Goal: Task Accomplishment & Management: Complete application form

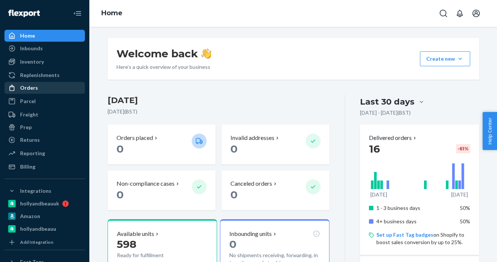
click at [28, 91] on div "Orders" at bounding box center [29, 87] width 18 height 7
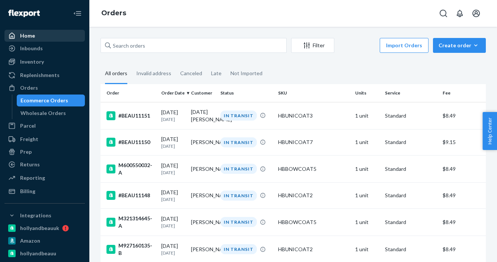
click at [28, 39] on div "Home" at bounding box center [27, 35] width 15 height 7
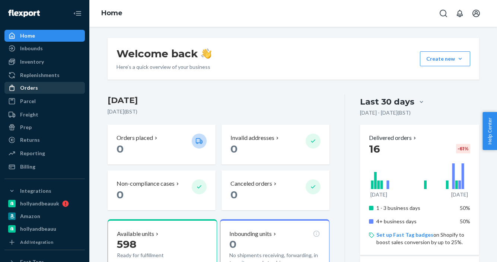
click at [29, 87] on div "Orders" at bounding box center [29, 87] width 18 height 7
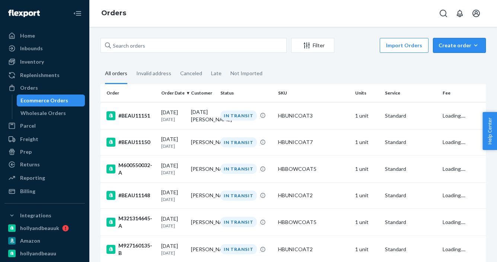
click at [462, 43] on div "Create order" at bounding box center [460, 45] width 42 height 7
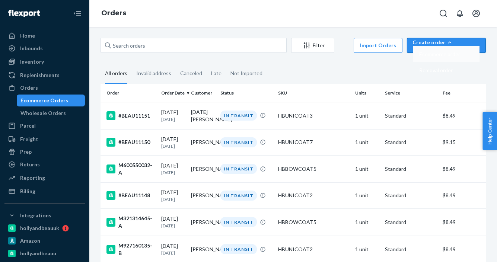
click at [453, 57] on span "Ecommerce order" at bounding box center [439, 54] width 41 height 5
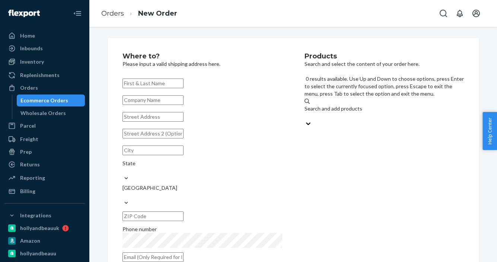
click at [336, 105] on div "Search and add products" at bounding box center [385, 108] width 160 height 7
click at [305, 112] on input "0 results available. Use Up and Down to choose options, press Enter to select t…" at bounding box center [305, 115] width 1 height 7
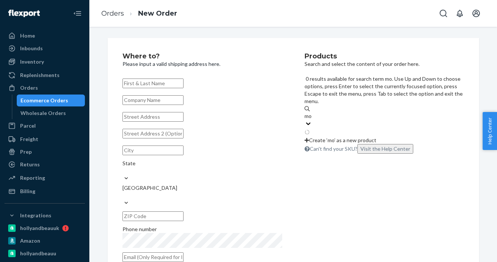
type input "mon"
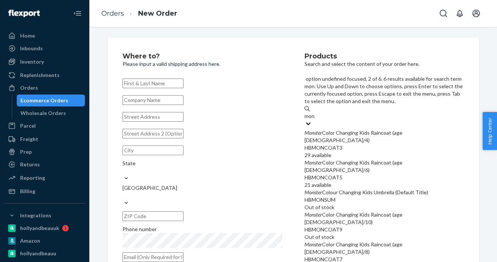
click at [337, 159] on div "Monster Color Changing Kids Raincoat (age [DEMOGRAPHIC_DATA]/6)" at bounding box center [385, 166] width 160 height 15
click at [315, 120] on input "mon" at bounding box center [310, 115] width 11 height 7
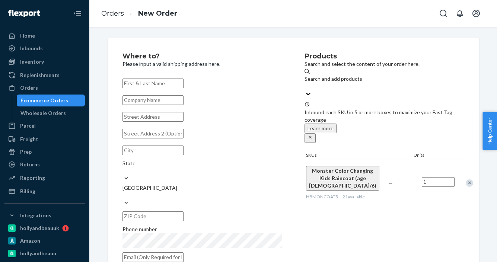
click at [233, 54] on h2 "Where to?" at bounding box center [203, 56] width 160 height 7
paste input "[PERSON_NAME]"
click at [168, 82] on input "text" at bounding box center [153, 82] width 61 height 10
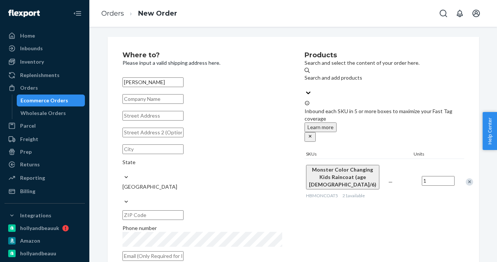
type input "[PERSON_NAME]"
click at [155, 121] on input "text" at bounding box center [153, 116] width 61 height 10
paste input "[STREET_ADDRESS][PERSON_NAME]"
type input "[STREET_ADDRESS][PERSON_NAME]"
type input "[GEOGRAPHIC_DATA]"
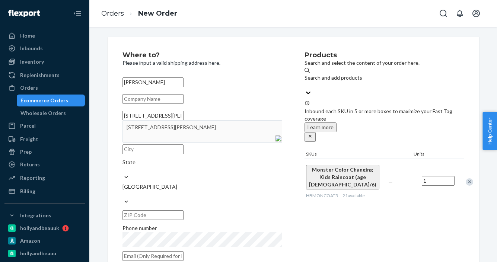
type input "14513"
type input "[STREET_ADDRESS][PERSON_NAME]"
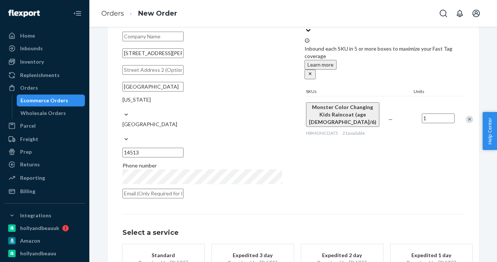
click at [371, 172] on div "Products Search and select the content of your order here. Search and add produ…" at bounding box center [385, 96] width 160 height 214
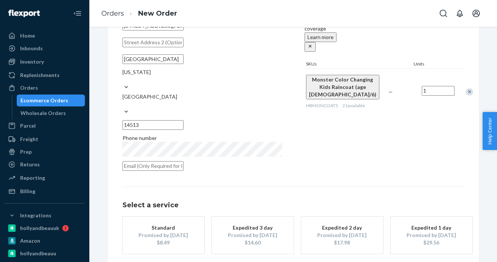
scroll to position [114, 0]
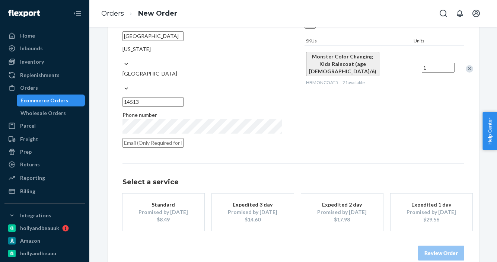
click at [167, 201] on div "Standard" at bounding box center [164, 204] width 60 height 7
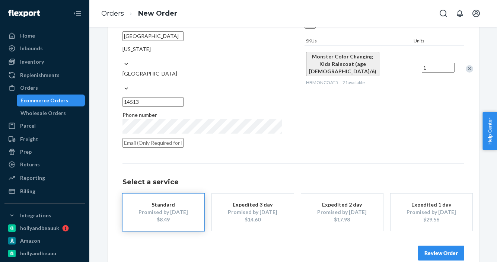
click at [450, 246] on button "Review Order" at bounding box center [441, 253] width 46 height 15
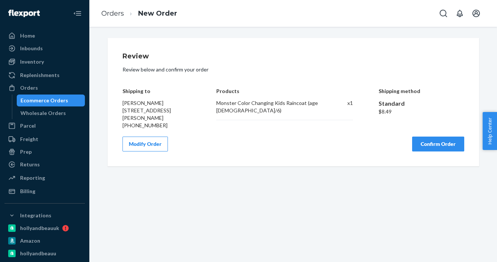
click at [449, 141] on button "Confirm Order" at bounding box center [438, 144] width 52 height 15
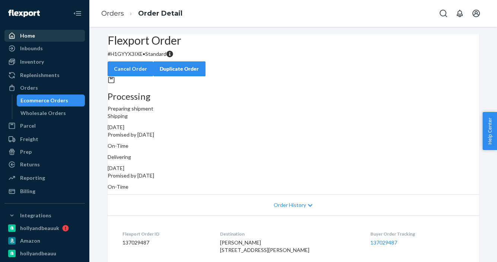
click at [28, 39] on div "Home" at bounding box center [44, 36] width 79 height 10
